Goal: Task Accomplishment & Management: Understand process/instructions

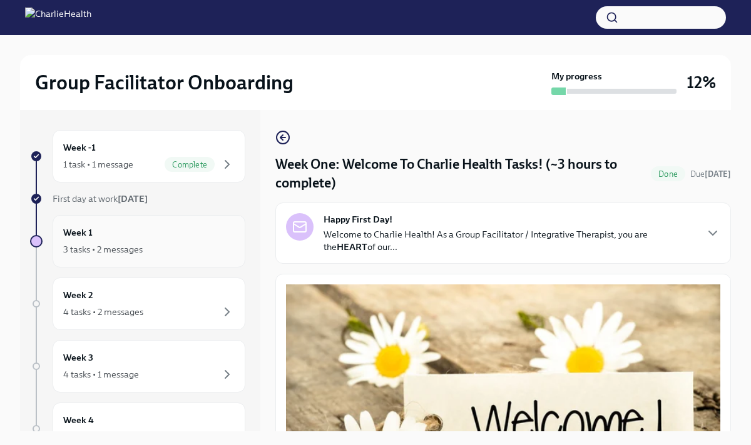
scroll to position [14, 0]
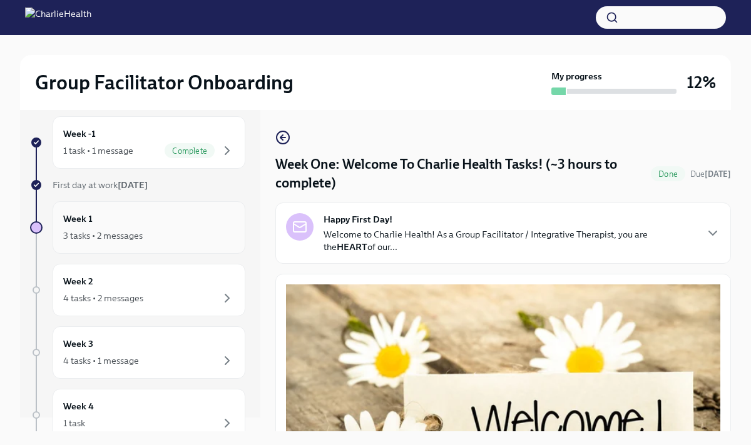
click at [196, 220] on div "Week 1 3 tasks • 2 messages" at bounding box center [148, 227] width 171 height 31
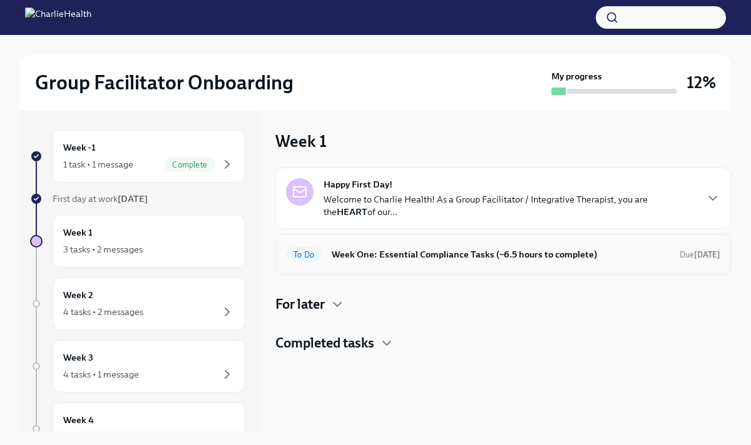
click at [368, 250] on h6 "Week One: Essential Compliance Tasks (~6.5 hours to complete)" at bounding box center [500, 255] width 338 height 14
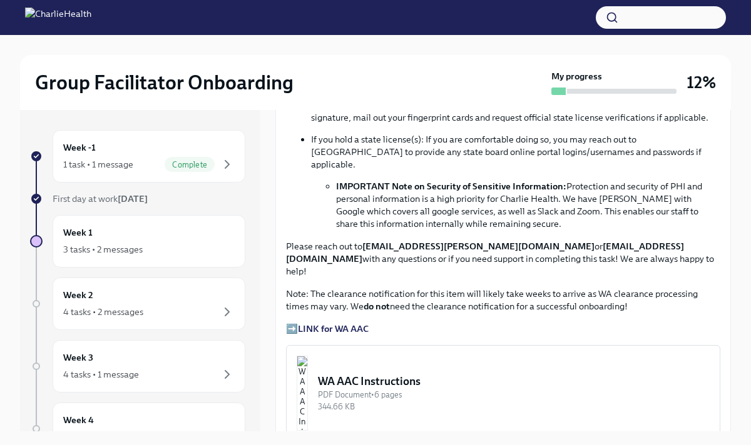
scroll to position [833, 0]
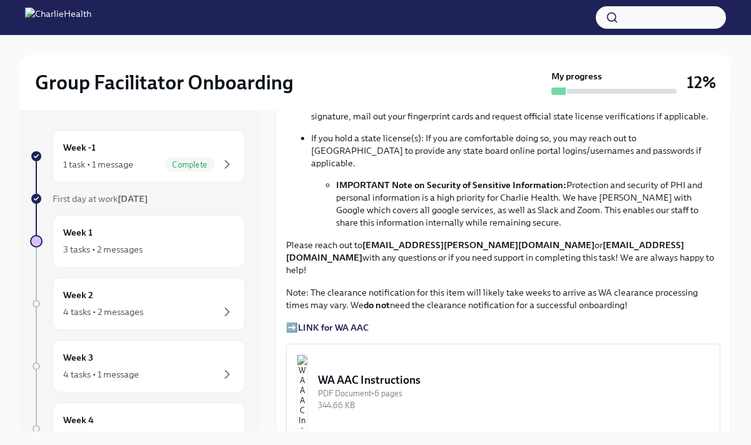
click at [386, 373] on div "WA AAC Instructions" at bounding box center [514, 380] width 392 height 15
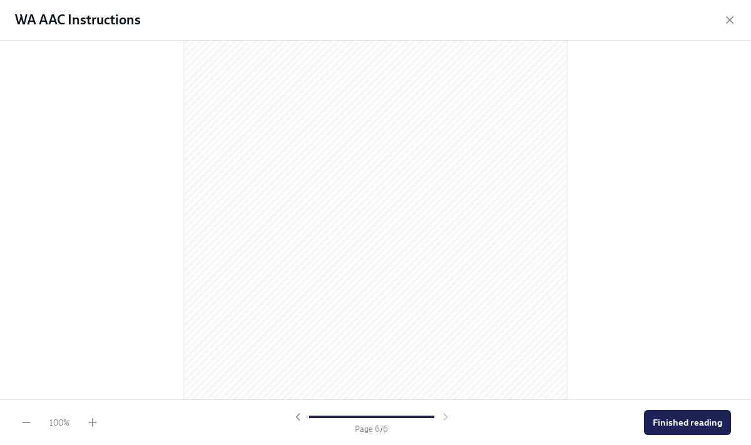
scroll to position [2624, 0]
click at [660, 422] on span "Finished reading" at bounding box center [686, 423] width 69 height 13
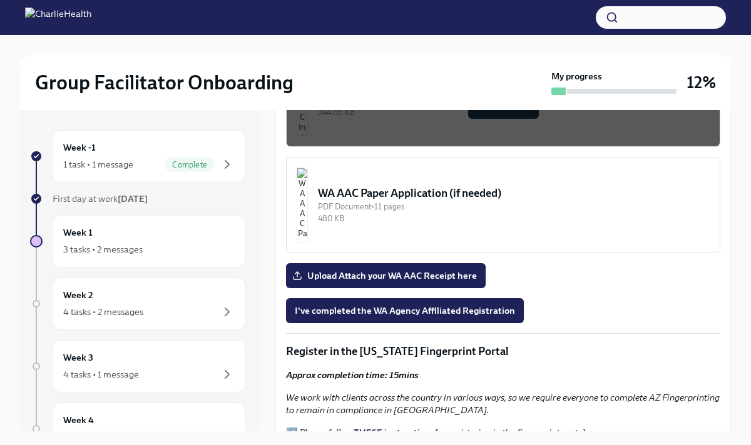
scroll to position [1146, 0]
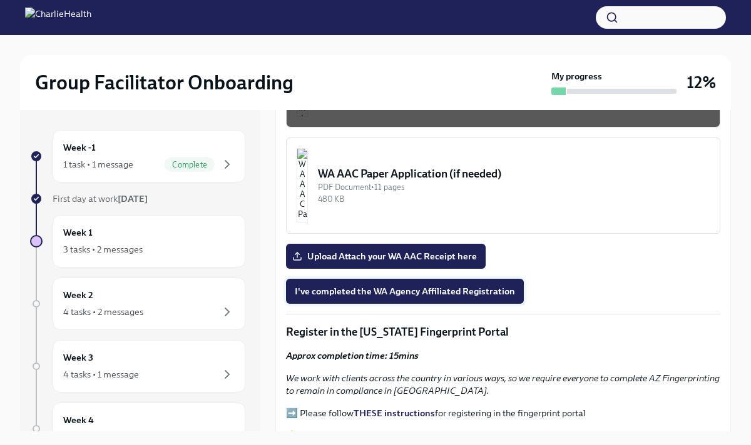
click at [426, 285] on span "I've completed the WA Agency Affiliated Registration" at bounding box center [405, 291] width 220 height 13
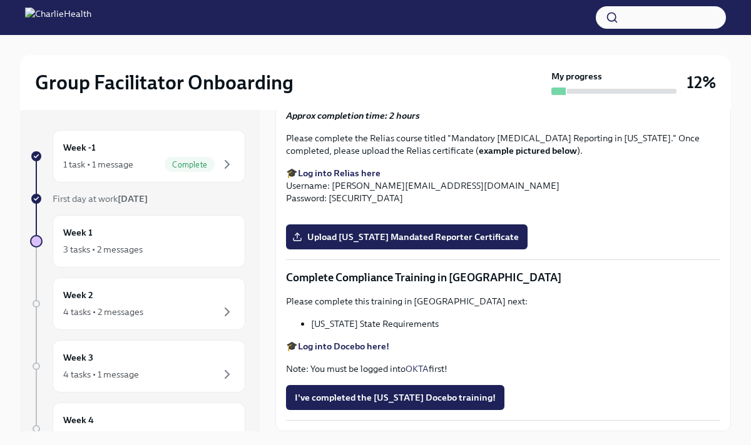
scroll to position [1978, 0]
